Goal: Transaction & Acquisition: Book appointment/travel/reservation

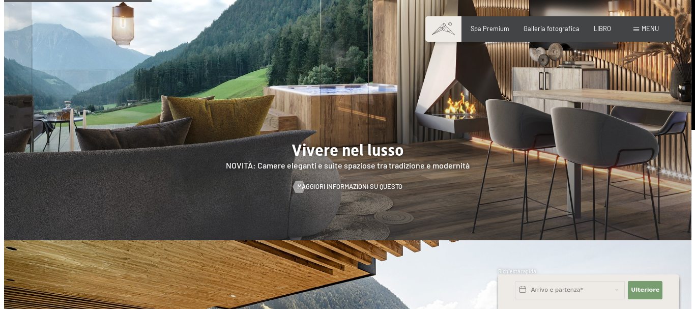
scroll to position [967, 0]
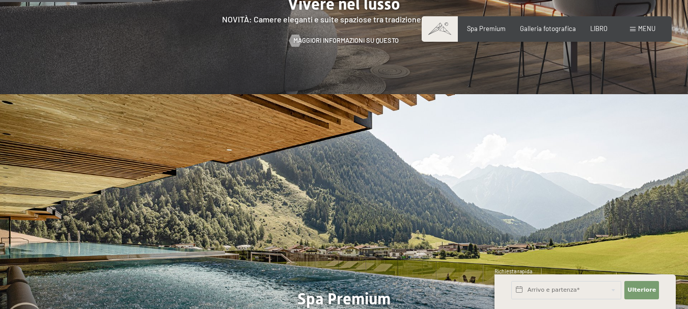
click at [648, 26] on font "menu" at bounding box center [646, 28] width 17 height 8
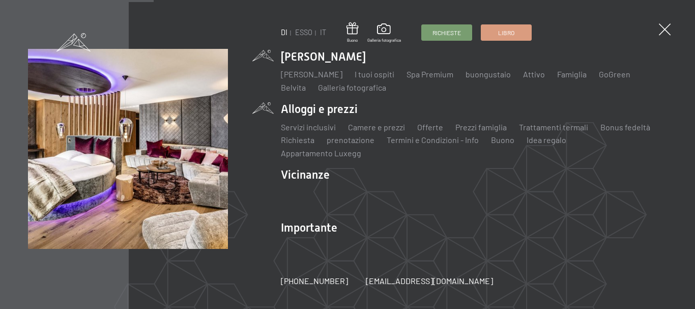
click at [333, 115] on li "Alloggi e prezzi Servizi inclusivi Camere e prezzi lista Offerte lista Prezzi f…" at bounding box center [474, 130] width 386 height 58
click at [363, 132] on font "Camere e prezzi" at bounding box center [376, 127] width 57 height 10
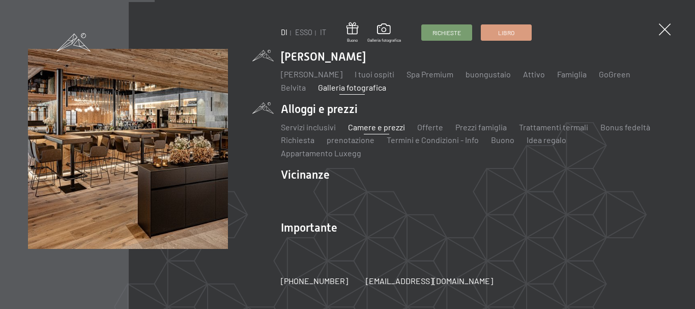
scroll to position [978, 0]
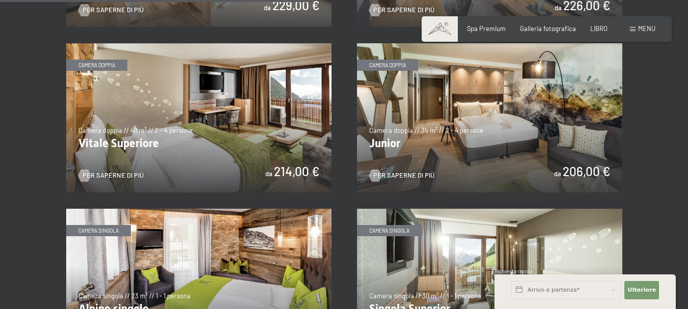
scroll to position [1233, 0]
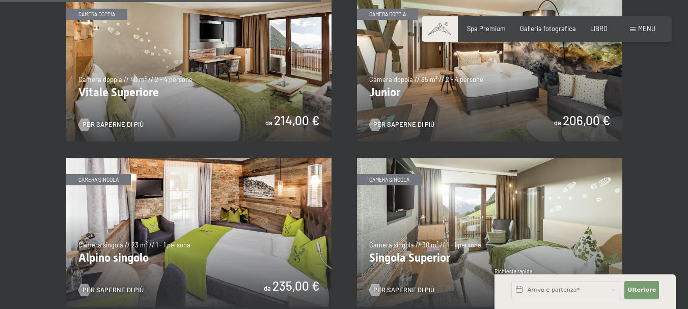
click at [253, 82] on img at bounding box center [198, 66] width 265 height 149
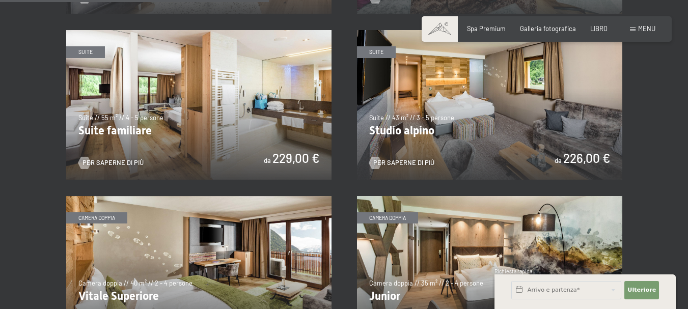
scroll to position [1080, 0]
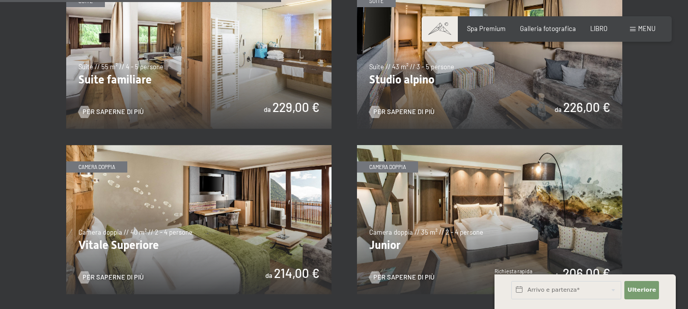
click at [509, 73] on img at bounding box center [489, 53] width 265 height 149
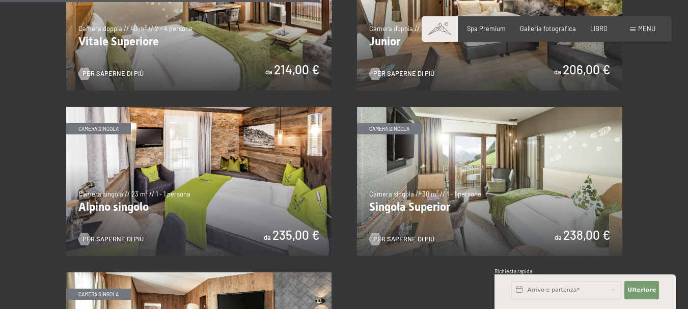
scroll to position [1131, 0]
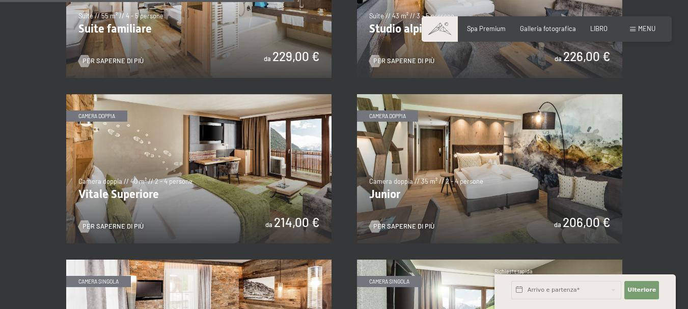
click at [404, 186] on img at bounding box center [489, 168] width 265 height 149
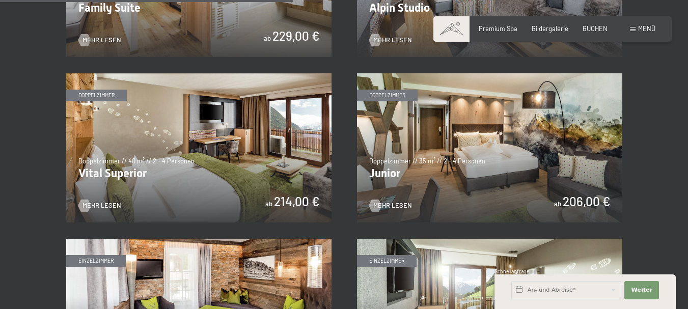
scroll to position [1121, 0]
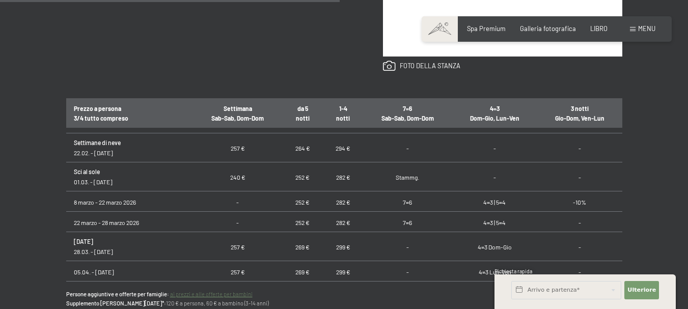
scroll to position [611, 0]
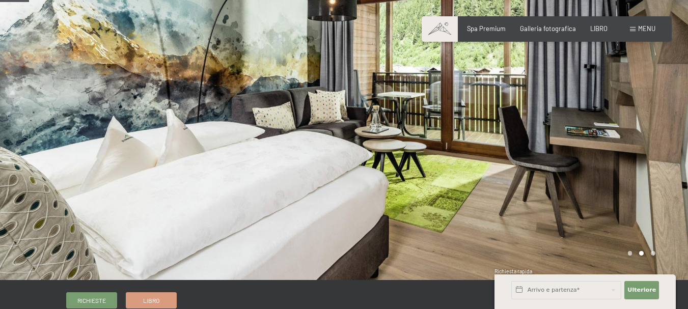
scroll to position [469, 0]
